Goal: Transaction & Acquisition: Purchase product/service

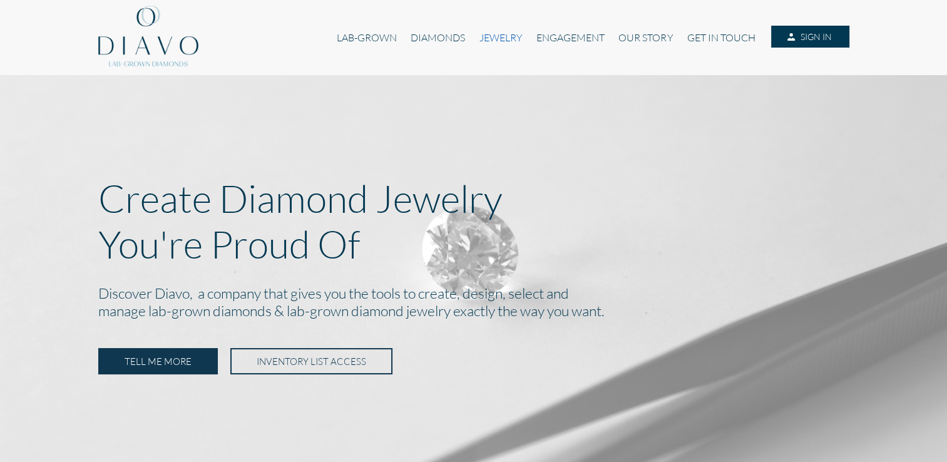
click at [505, 34] on link "JEWELRY" at bounding box center [500, 38] width 57 height 24
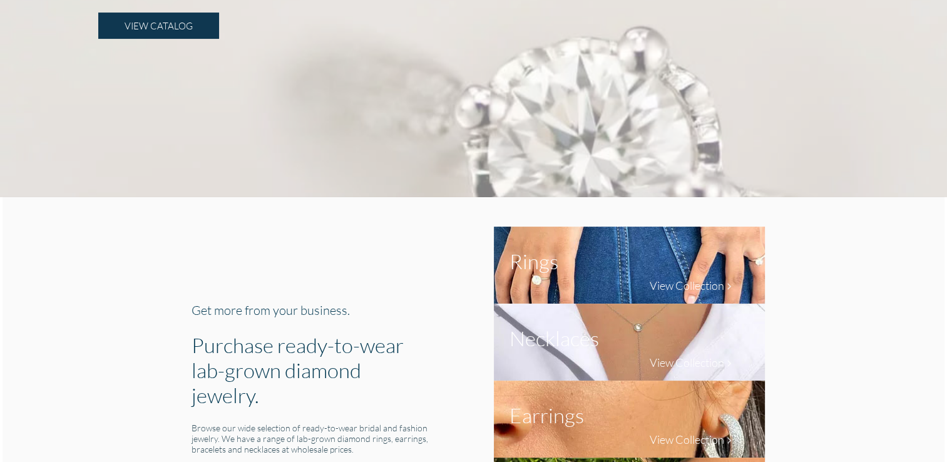
scroll to position [301, 0]
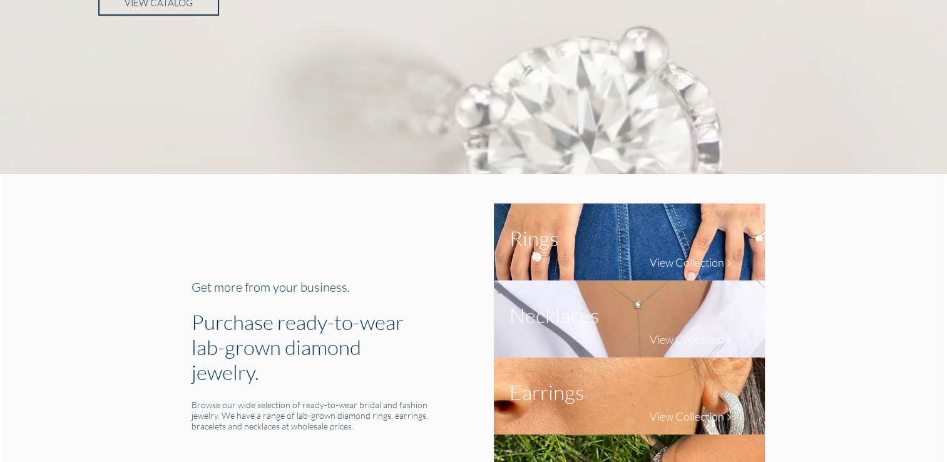
click at [210, 4] on link "VIEW CATALOG" at bounding box center [158, 2] width 121 height 26
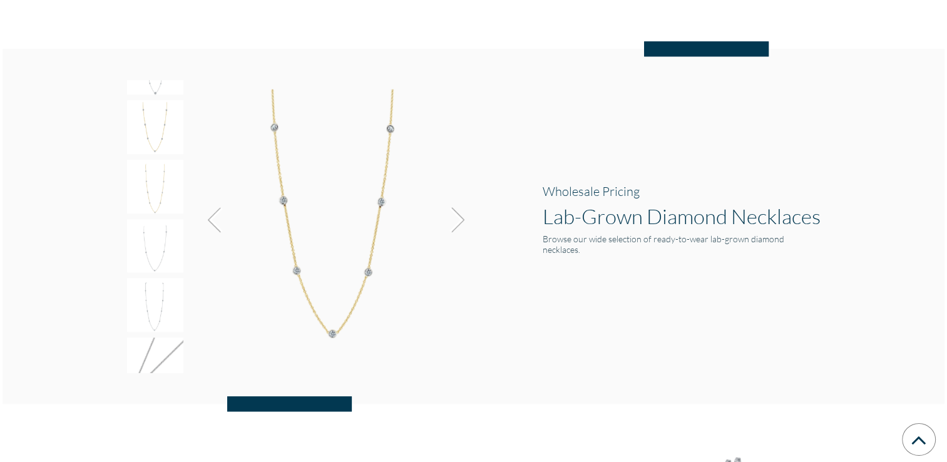
scroll to position [1247, 0]
